Goal: Task Accomplishment & Management: Complete application form

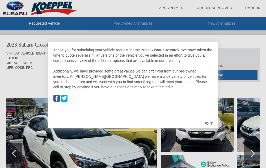
click at [207, 123] on div "EXIT" at bounding box center [208, 124] width 19 height 16
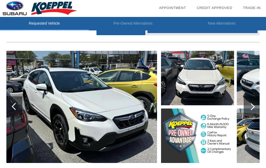
scroll to position [35, 0]
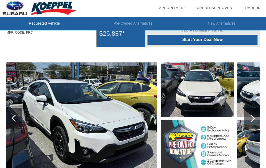
click at [252, 116] on div at bounding box center [250, 118] width 7 height 7
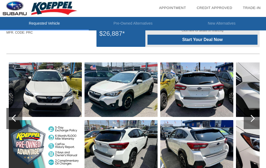
click at [140, 87] on img at bounding box center [120, 90] width 73 height 55
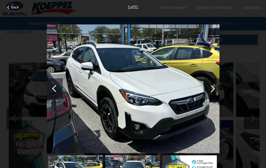
click at [213, 90] on div at bounding box center [210, 88] width 7 height 7
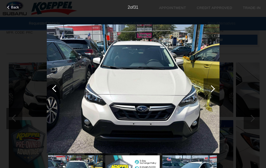
click at [213, 90] on div at bounding box center [210, 88] width 7 height 7
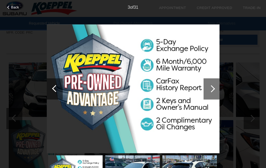
click at [213, 90] on div at bounding box center [210, 88] width 7 height 7
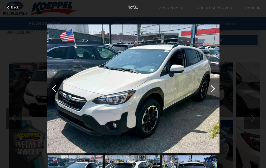
click at [213, 90] on div at bounding box center [210, 88] width 7 height 7
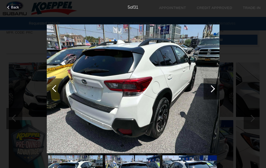
click at [213, 90] on div at bounding box center [210, 88] width 7 height 7
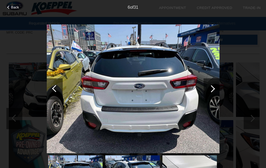
click at [213, 90] on div at bounding box center [210, 88] width 7 height 7
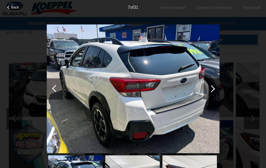
click at [213, 90] on div at bounding box center [210, 88] width 7 height 7
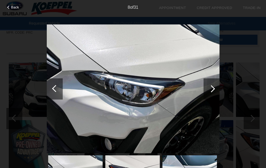
click at [213, 90] on div at bounding box center [210, 88] width 7 height 7
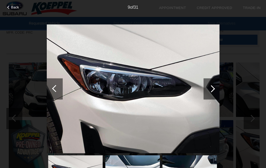
click at [213, 90] on div at bounding box center [210, 88] width 7 height 7
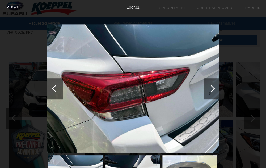
click at [213, 90] on div at bounding box center [210, 88] width 7 height 7
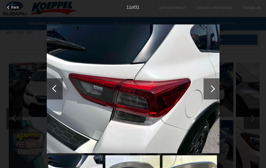
click at [213, 90] on div at bounding box center [210, 88] width 7 height 7
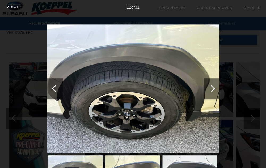
click at [213, 90] on div at bounding box center [210, 88] width 7 height 7
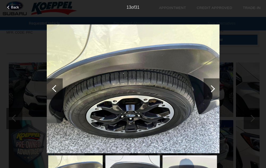
click at [213, 90] on div at bounding box center [210, 88] width 7 height 7
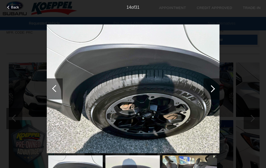
click at [213, 90] on div at bounding box center [210, 88] width 7 height 7
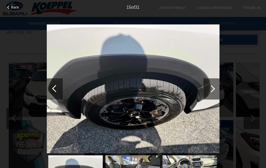
click at [213, 90] on div at bounding box center [210, 88] width 7 height 7
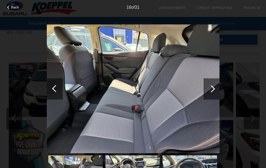
click at [213, 90] on div at bounding box center [210, 88] width 7 height 7
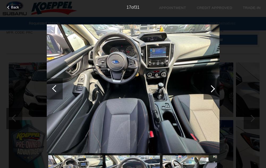
click at [213, 90] on div at bounding box center [210, 88] width 7 height 7
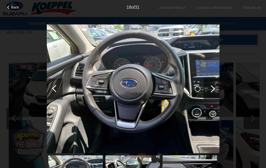
click at [213, 90] on div at bounding box center [210, 88] width 7 height 7
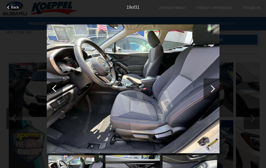
click at [213, 90] on div at bounding box center [210, 88] width 7 height 7
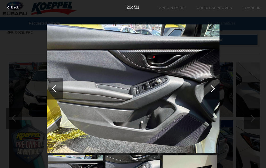
click at [213, 90] on div at bounding box center [210, 88] width 7 height 7
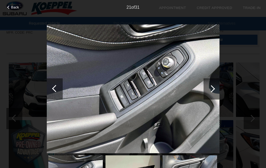
click at [213, 90] on div at bounding box center [210, 88] width 7 height 7
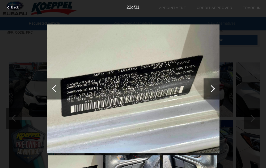
click at [213, 90] on div at bounding box center [210, 88] width 7 height 7
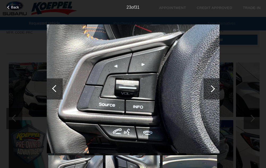
click at [213, 90] on div at bounding box center [210, 88] width 7 height 7
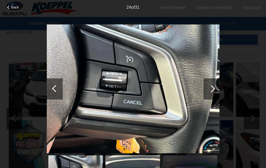
click at [60, 92] on div at bounding box center [55, 89] width 16 height 21
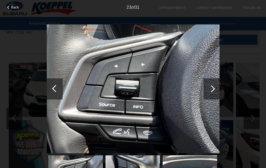
click at [60, 92] on div at bounding box center [55, 89] width 16 height 21
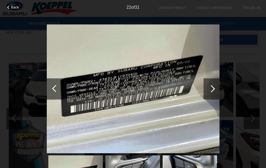
click at [213, 89] on div at bounding box center [210, 88] width 7 height 7
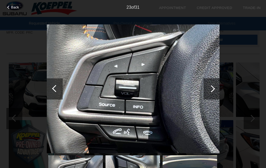
click at [213, 89] on div at bounding box center [210, 88] width 7 height 7
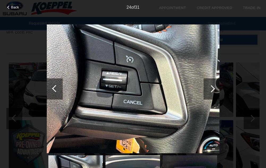
click at [213, 89] on div at bounding box center [210, 88] width 7 height 7
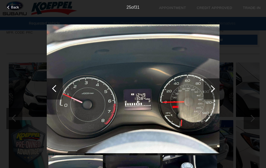
click at [213, 89] on div at bounding box center [210, 88] width 7 height 7
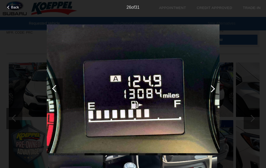
click at [213, 89] on div at bounding box center [210, 88] width 7 height 7
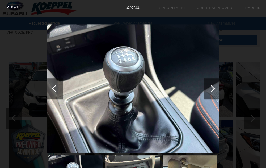
click at [213, 89] on div at bounding box center [210, 88] width 7 height 7
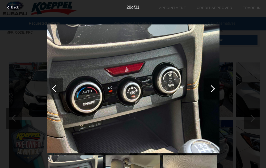
click at [213, 89] on div at bounding box center [210, 88] width 7 height 7
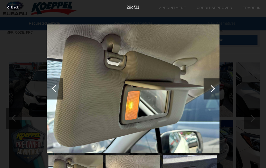
click at [213, 89] on div at bounding box center [210, 88] width 7 height 7
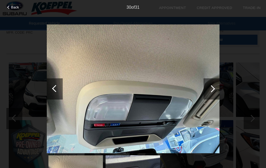
click at [213, 89] on div at bounding box center [210, 88] width 7 height 7
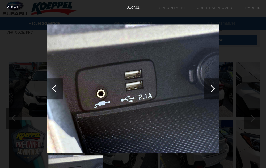
click at [213, 89] on div at bounding box center [210, 88] width 7 height 7
click at [247, 14] on li "collections_bookmark Trade-In" at bounding box center [251, 8] width 28 height 16
click at [13, 7] on span "Back" at bounding box center [15, 7] width 8 height 4
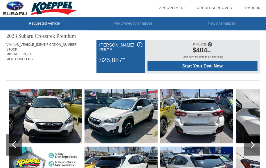
scroll to position [0, 0]
